Goal: Transaction & Acquisition: Purchase product/service

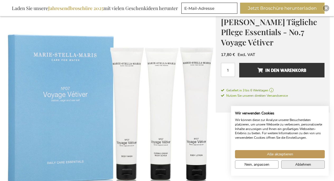
click at [287, 166] on button "Ablehnen" at bounding box center [303, 164] width 44 height 8
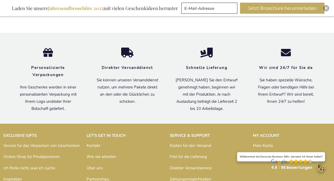
scroll to position [494, 0]
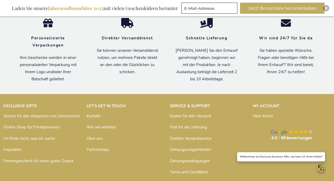
click at [184, 114] on link "Kosten für den Versand" at bounding box center [190, 115] width 41 height 5
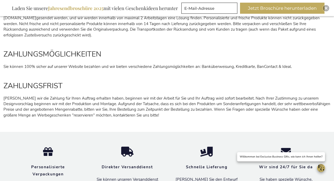
scroll to position [846, 0]
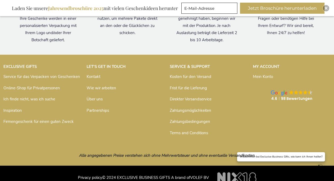
click at [99, 96] on link "Über uns" at bounding box center [95, 98] width 16 height 5
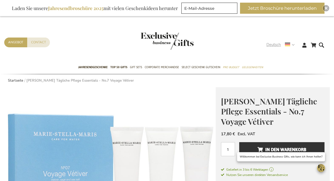
click at [286, 45] on use at bounding box center [287, 45] width 5 height 4
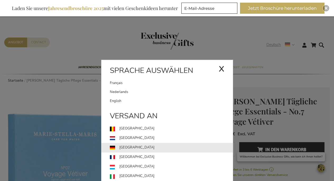
click at [136, 146] on link "[GEOGRAPHIC_DATA]" at bounding box center [171, 148] width 123 height 10
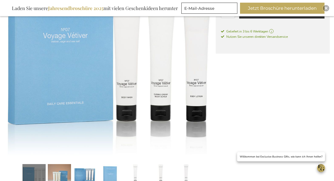
scroll to position [35, 0]
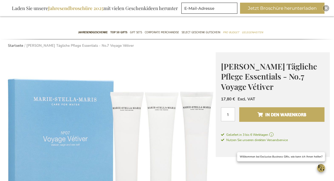
click at [276, 115] on span "In den Warenkorb" at bounding box center [282, 114] width 49 height 8
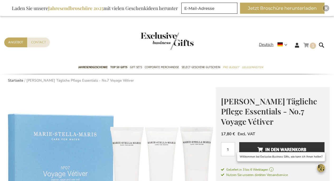
click at [309, 45] on link "Mein Warenkorb 1 1 items" at bounding box center [310, 46] width 13 height 9
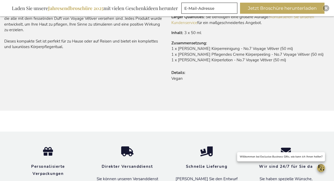
scroll to position [540, 0]
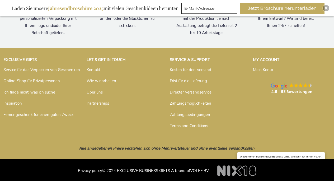
click at [185, 101] on link "Zahlungsmöglichkeiten" at bounding box center [190, 103] width 41 height 5
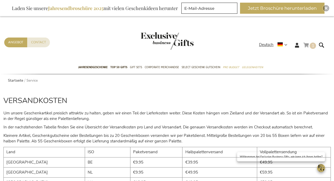
click at [314, 46] on span "1" at bounding box center [313, 45] width 2 height 5
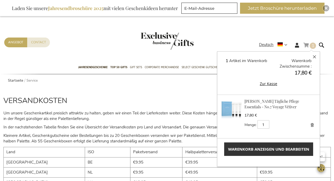
click at [312, 124] on link "Entfernen" at bounding box center [312, 124] width 7 height 7
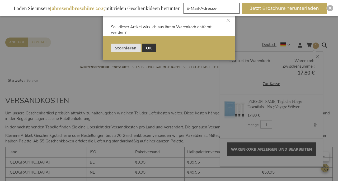
click at [124, 49] on span "Stornieren" at bounding box center [125, 48] width 21 height 6
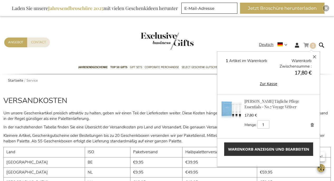
click at [313, 123] on link "Entfernen" at bounding box center [312, 124] width 7 height 7
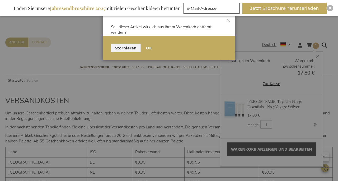
click at [152, 47] on button "OK" at bounding box center [149, 48] width 14 height 9
